Goal: Information Seeking & Learning: Learn about a topic

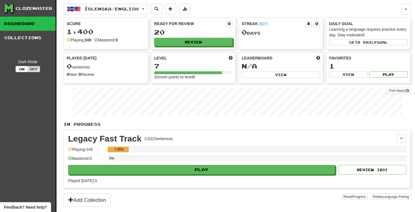
click at [201, 47] on div "Ready for Review 20 Review" at bounding box center [193, 33] width 84 height 31
click at [199, 45] on button "Review" at bounding box center [194, 42] width 79 height 8
select select "**"
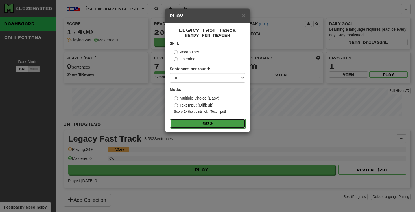
click at [195, 122] on button "Go" at bounding box center [208, 124] width 76 height 10
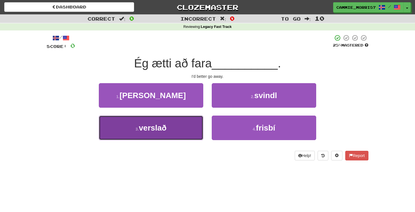
click at [181, 123] on button "3 . verslað" at bounding box center [151, 128] width 105 height 25
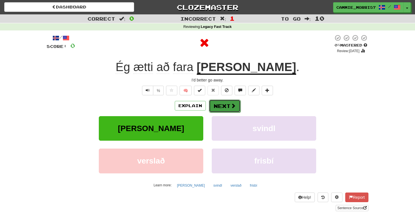
click at [224, 109] on button "Next" at bounding box center [225, 106] width 32 height 13
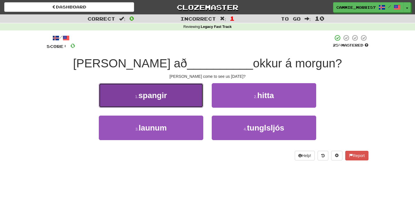
click at [191, 88] on button "1 . [GEOGRAPHIC_DATA]" at bounding box center [151, 95] width 105 height 25
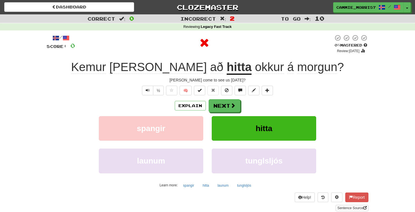
click at [227, 75] on u "hitta" at bounding box center [239, 67] width 25 height 14
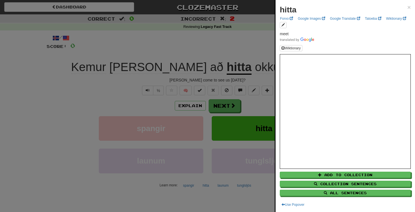
click at [203, 69] on div at bounding box center [207, 106] width 415 height 212
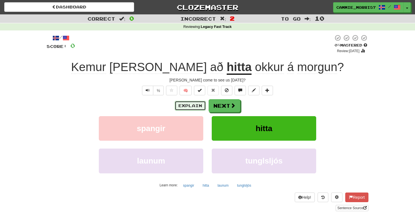
click at [191, 105] on button "Explain" at bounding box center [190, 106] width 31 height 10
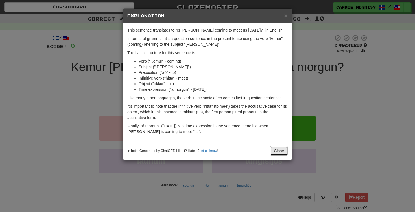
click at [282, 153] on button "Close" at bounding box center [279, 151] width 18 height 10
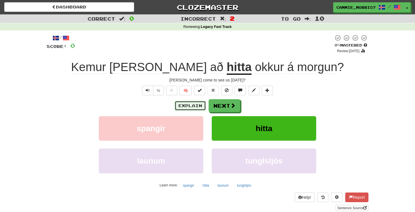
click at [196, 106] on button "Explain" at bounding box center [190, 106] width 31 height 10
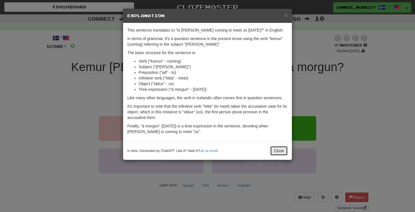
click at [283, 151] on button "Close" at bounding box center [279, 151] width 18 height 10
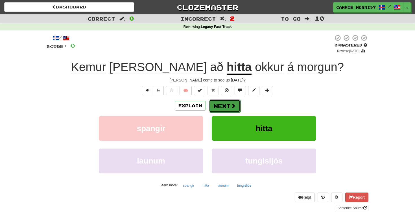
click at [231, 106] on span at bounding box center [233, 105] width 5 height 5
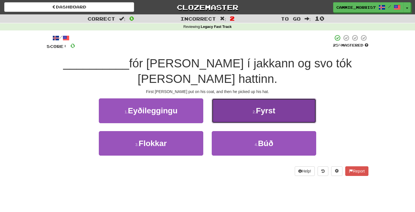
click at [237, 99] on button "2 . Fyrst" at bounding box center [264, 111] width 105 height 25
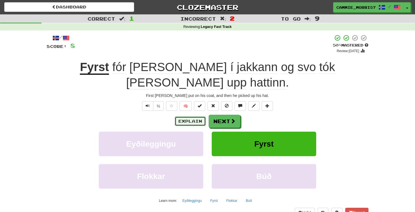
click at [197, 117] on button "Explain" at bounding box center [190, 122] width 31 height 10
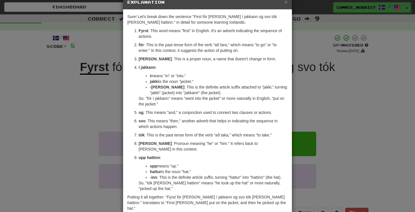
scroll to position [14, 0]
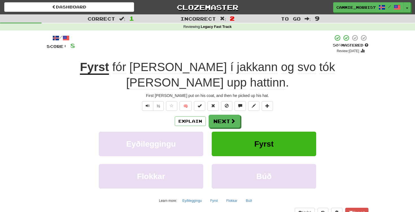
click at [217, 115] on div "Explain Next Eyðileggingu Fyrst Flokkar Búð Learn more: Eyðileggingu Fyrst Flok…" at bounding box center [208, 160] width 322 height 91
click at [217, 115] on button "Next" at bounding box center [225, 121] width 32 height 13
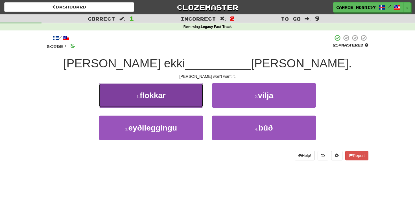
click at [192, 98] on button "1 . flokkar" at bounding box center [151, 95] width 105 height 25
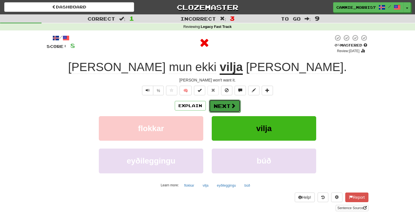
click at [229, 110] on button "Next" at bounding box center [225, 106] width 32 height 13
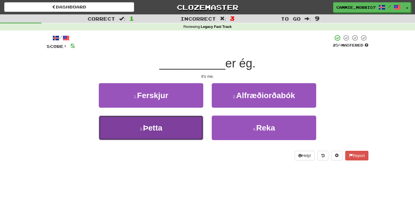
click at [157, 125] on span "Þetta" at bounding box center [152, 128] width 19 height 9
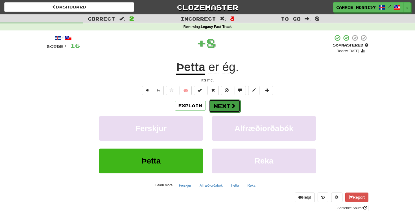
click at [222, 106] on button "Next" at bounding box center [225, 106] width 32 height 13
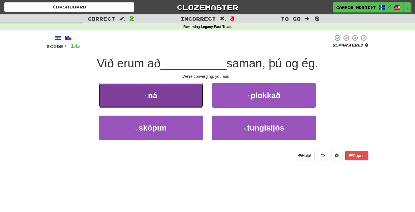
click at [177, 102] on button "1 . ná" at bounding box center [151, 95] width 105 height 25
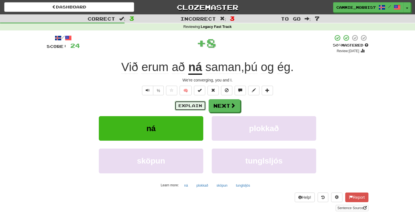
click at [192, 106] on button "Explain" at bounding box center [190, 106] width 31 height 10
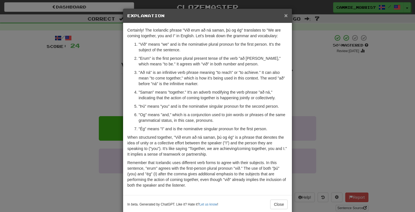
click at [284, 17] on span "×" at bounding box center [285, 15] width 3 height 6
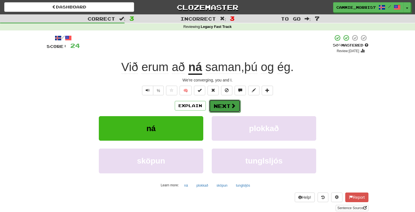
click at [232, 101] on button "Next" at bounding box center [225, 106] width 32 height 13
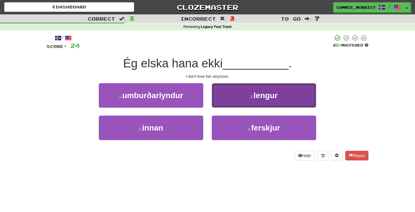
click at [238, 88] on button "2 . [GEOGRAPHIC_DATA]" at bounding box center [264, 95] width 105 height 25
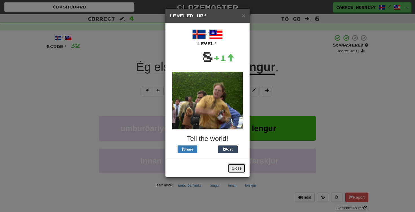
click at [236, 170] on button "Close" at bounding box center [237, 169] width 18 height 10
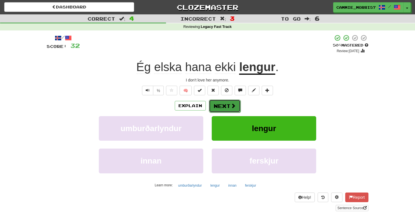
click at [222, 108] on button "Next" at bounding box center [225, 106] width 32 height 13
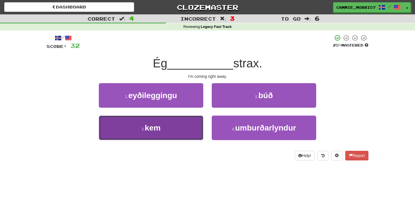
click at [186, 132] on button "3 . kem" at bounding box center [151, 128] width 105 height 25
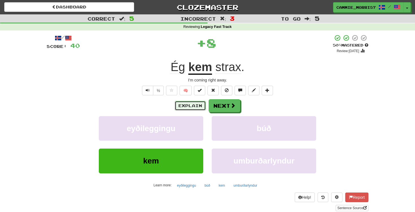
click at [188, 106] on button "Explain" at bounding box center [190, 106] width 31 height 10
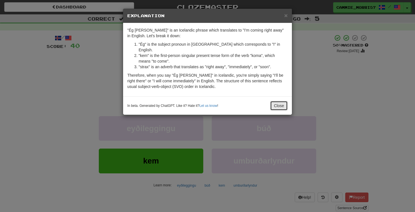
click at [277, 101] on button "Close" at bounding box center [279, 106] width 18 height 10
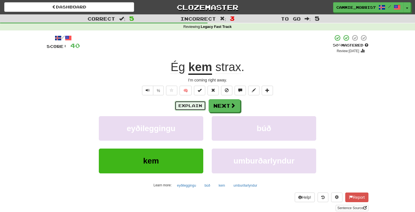
click at [199, 105] on button "Explain" at bounding box center [190, 106] width 31 height 10
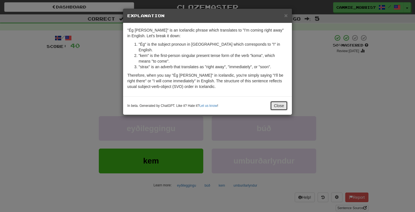
click at [276, 101] on button "Close" at bounding box center [279, 106] width 18 height 10
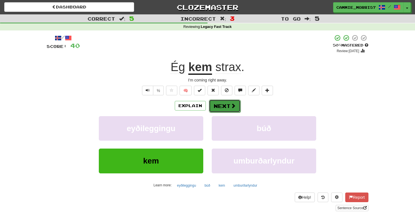
click at [236, 109] on button "Next" at bounding box center [225, 106] width 32 height 13
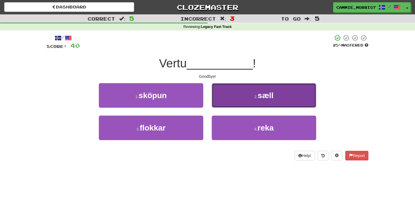
click at [241, 96] on button "2 . sæll" at bounding box center [264, 95] width 105 height 25
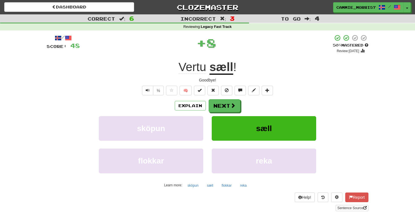
click at [213, 115] on div "Explain Next sköpun sæll flokkar reka Learn more: sköpun sæll flokkar reka" at bounding box center [208, 144] width 322 height 91
click at [209, 106] on button "Next" at bounding box center [225, 106] width 32 height 13
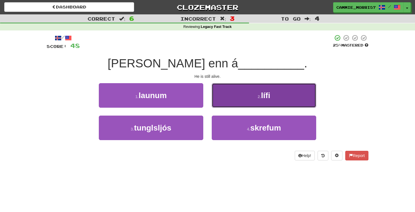
click at [225, 95] on button "2 . lífi" at bounding box center [264, 95] width 105 height 25
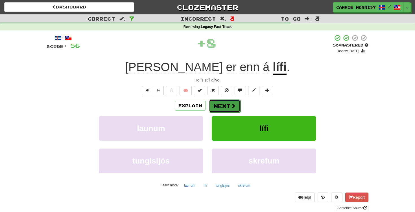
click at [218, 111] on button "Next" at bounding box center [225, 106] width 32 height 13
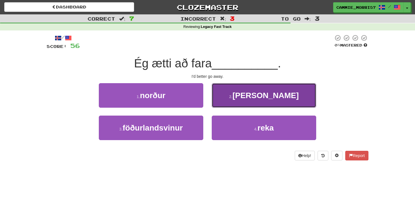
click at [229, 90] on button "2 . [PERSON_NAME]" at bounding box center [264, 95] width 105 height 25
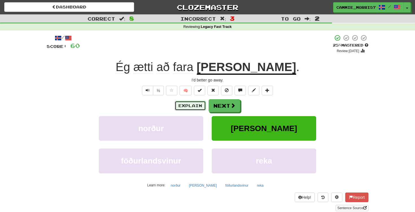
click at [194, 107] on button "Explain" at bounding box center [190, 106] width 31 height 10
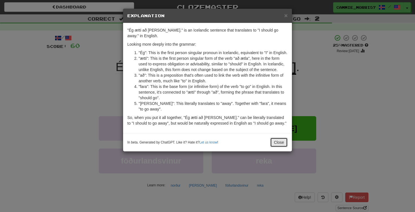
click at [279, 147] on button "Close" at bounding box center [279, 143] width 18 height 10
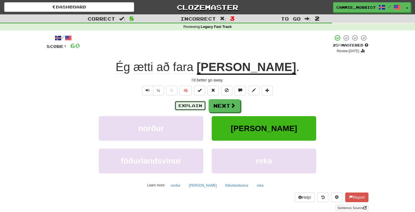
click at [200, 105] on button "Explain" at bounding box center [190, 106] width 31 height 10
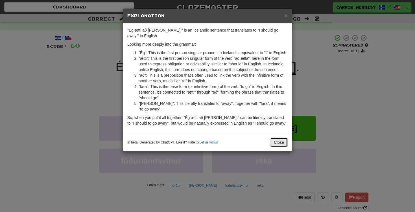
click at [286, 147] on button "Close" at bounding box center [279, 143] width 18 height 10
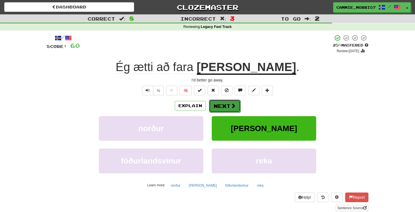
click at [238, 109] on button "Next" at bounding box center [225, 106] width 32 height 13
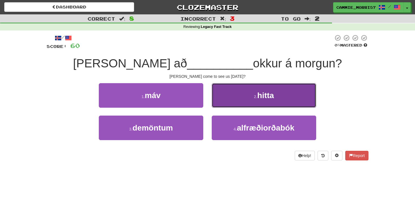
click at [244, 87] on button "2 . hitta" at bounding box center [264, 95] width 105 height 25
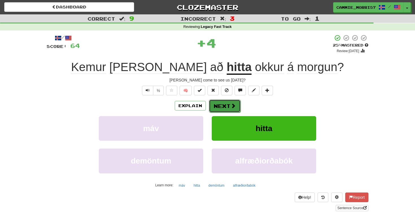
click at [223, 102] on button "Next" at bounding box center [225, 106] width 32 height 13
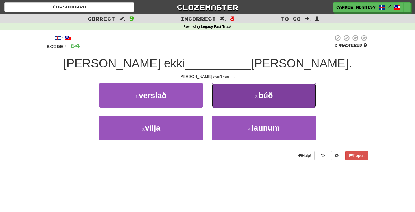
click at [231, 104] on button "2 . búð" at bounding box center [264, 95] width 105 height 25
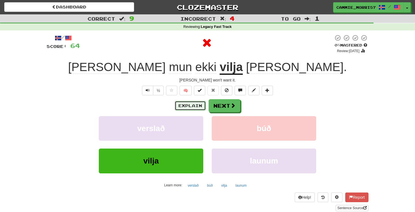
click at [204, 103] on button "Explain" at bounding box center [190, 106] width 31 height 10
click at [235, 104] on span at bounding box center [233, 105] width 5 height 5
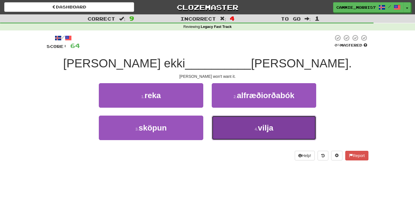
click at [234, 129] on button "4 . vilja" at bounding box center [264, 128] width 105 height 25
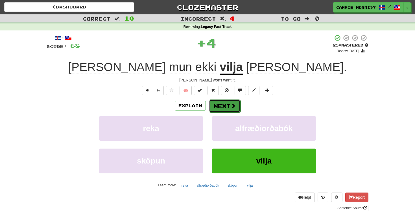
click at [229, 106] on button "Next" at bounding box center [225, 106] width 32 height 13
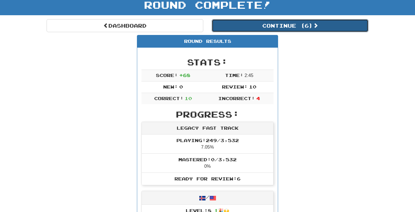
click at [272, 28] on button "Continue ( 6 )" at bounding box center [290, 25] width 157 height 13
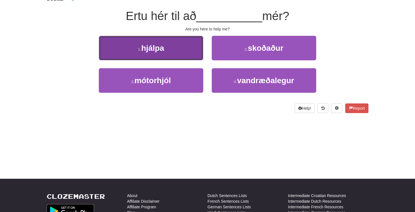
click at [159, 44] on span "hjálpa" at bounding box center [152, 48] width 23 height 9
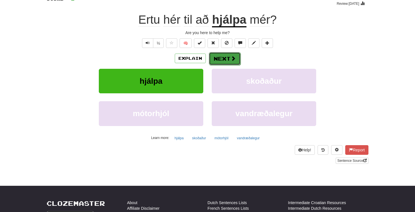
click at [217, 62] on button "Next" at bounding box center [225, 58] width 32 height 13
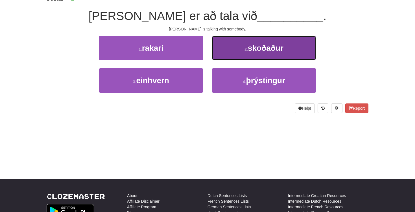
click at [222, 52] on button "2 . skoðaður" at bounding box center [264, 48] width 105 height 25
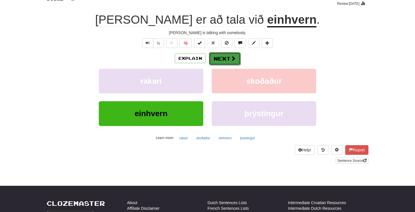
click at [234, 62] on button "Next" at bounding box center [225, 58] width 32 height 13
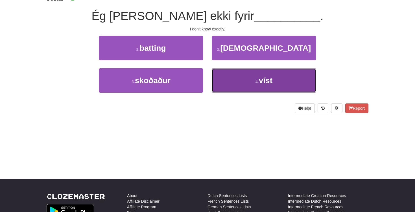
click at [223, 73] on button "4 . víst" at bounding box center [264, 80] width 105 height 25
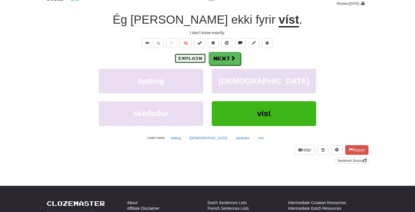
click at [199, 57] on button "Explain" at bounding box center [190, 59] width 31 height 10
click at [197, 62] on button "Explain" at bounding box center [190, 59] width 31 height 10
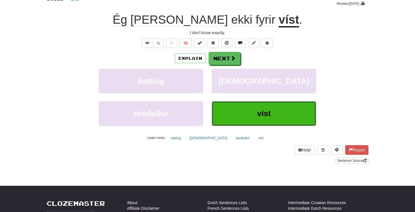
drag, startPoint x: 255, startPoint y: 108, endPoint x: 241, endPoint y: 56, distance: 54.3
click at [241, 56] on div "Explain Next batting [DEMOGRAPHIC_DATA] skoðaður víst Learn more: batting [DEMO…" at bounding box center [208, 97] width 322 height 91
click at [241, 56] on div "Explain Next" at bounding box center [208, 58] width 322 height 13
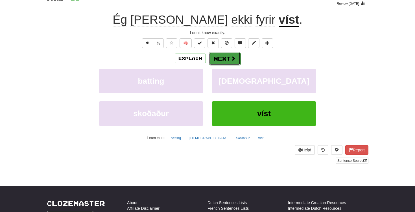
click at [238, 57] on button "Next" at bounding box center [225, 58] width 32 height 13
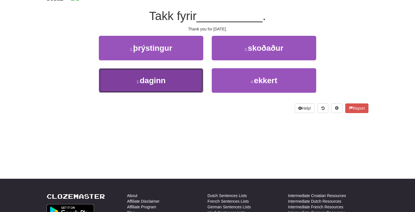
click at [183, 80] on button "3 . daginn" at bounding box center [151, 80] width 105 height 25
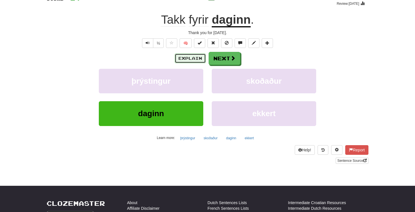
click at [191, 57] on button "Explain" at bounding box center [190, 59] width 31 height 10
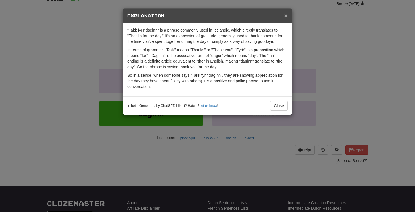
click at [286, 18] on span "×" at bounding box center [285, 15] width 3 height 6
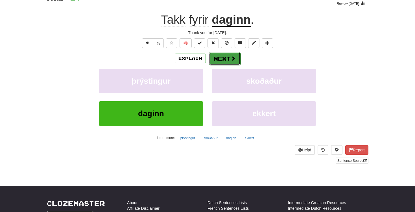
click at [217, 59] on button "Next" at bounding box center [225, 58] width 32 height 13
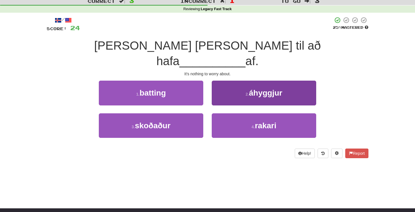
scroll to position [0, 0]
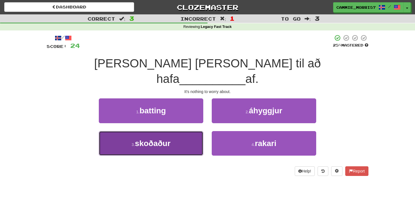
click at [178, 131] on button "3 . skoðaður" at bounding box center [151, 143] width 105 height 25
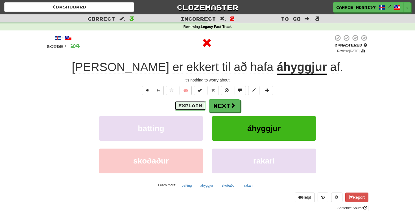
click at [199, 104] on button "Explain" at bounding box center [190, 106] width 31 height 10
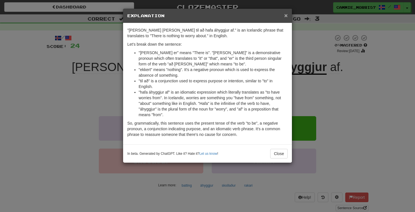
click at [286, 16] on span "×" at bounding box center [285, 15] width 3 height 6
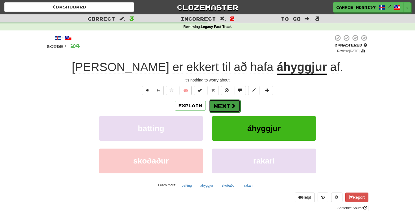
click at [218, 107] on button "Next" at bounding box center [225, 106] width 32 height 13
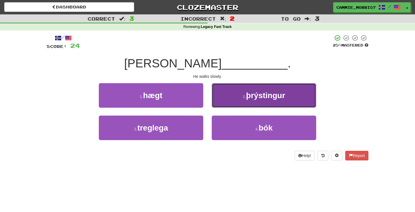
click at [223, 89] on button "2 . þrýstingur" at bounding box center [264, 95] width 105 height 25
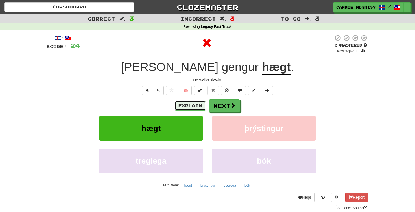
click at [189, 105] on button "Explain" at bounding box center [190, 106] width 31 height 10
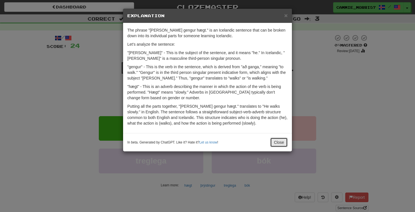
click at [281, 141] on button "Close" at bounding box center [279, 143] width 18 height 10
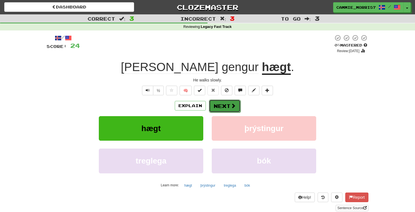
click at [239, 111] on button "Next" at bounding box center [225, 106] width 32 height 13
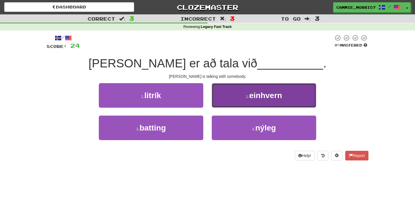
click at [229, 89] on button "2 . [GEOGRAPHIC_DATA]" at bounding box center [264, 95] width 105 height 25
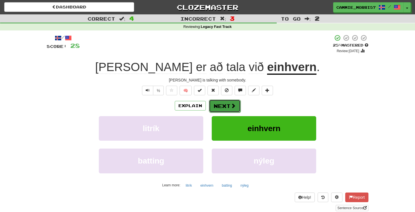
click at [216, 110] on button "Next" at bounding box center [225, 106] width 32 height 13
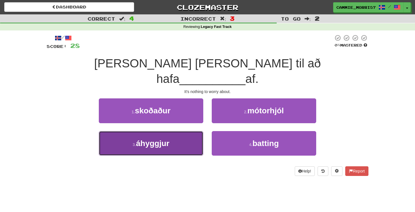
click at [121, 135] on button "3 . áhyggjur" at bounding box center [151, 143] width 105 height 25
